Goal: Transaction & Acquisition: Purchase product/service

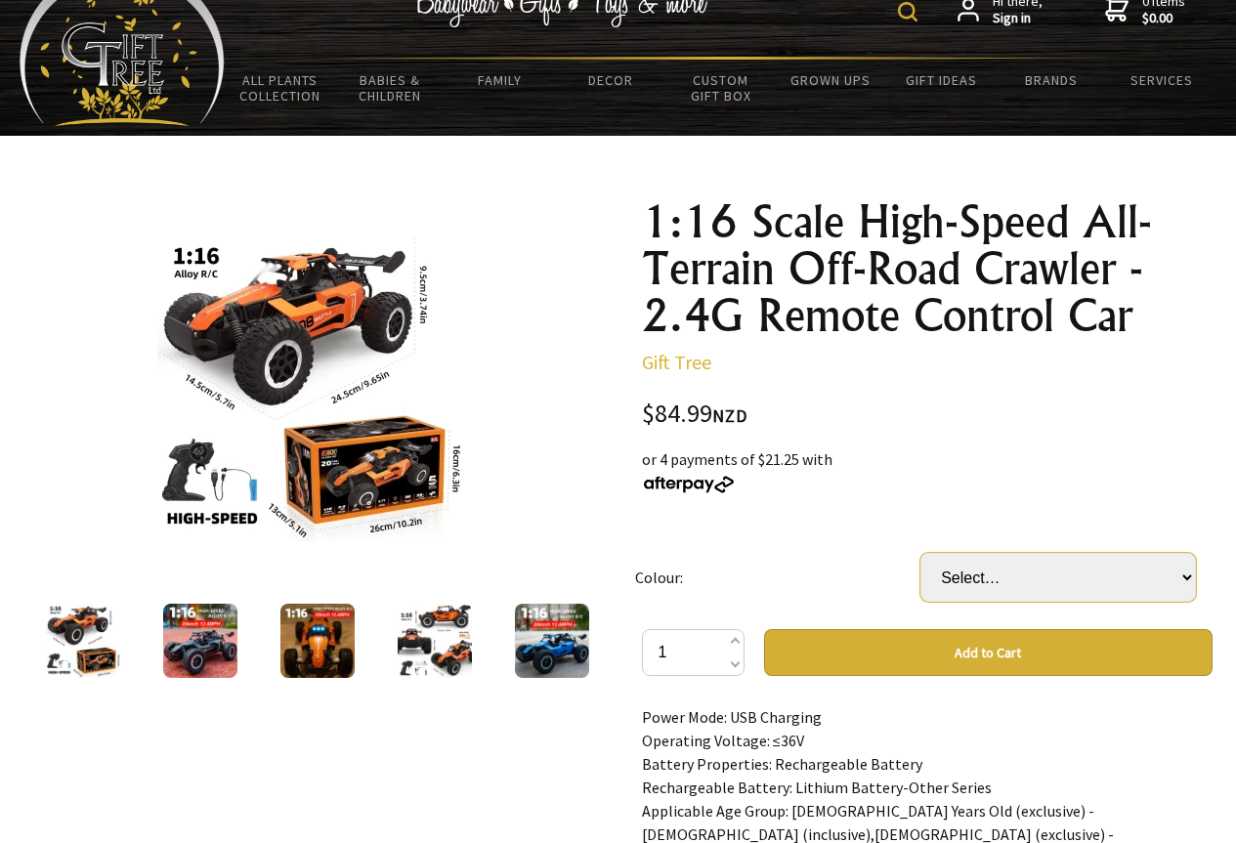
click at [1182, 583] on select "Select… Orange Black Blue" at bounding box center [1057, 577] width 275 height 49
select select "Orange"
click at [920, 553] on select "Select… Orange Black Blue" at bounding box center [1057, 577] width 275 height 49
